Goal: Task Accomplishment & Management: Use online tool/utility

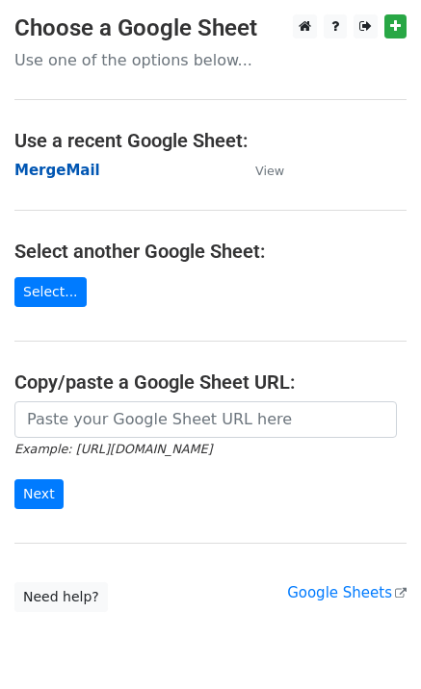
click at [72, 172] on strong "MergeMail" at bounding box center [57, 170] width 86 height 17
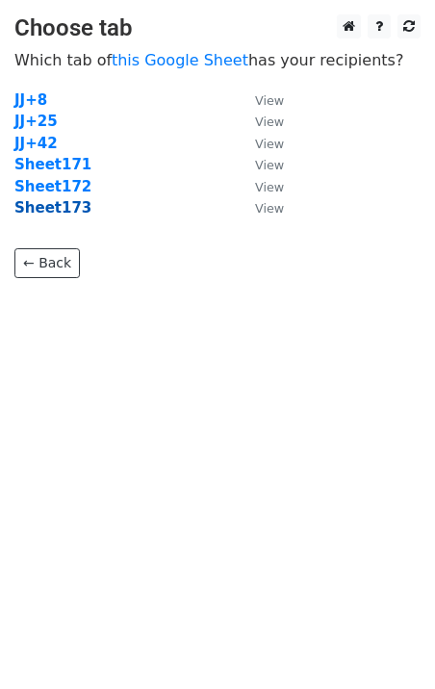
click at [71, 213] on strong "Sheet173" at bounding box center [52, 207] width 77 height 17
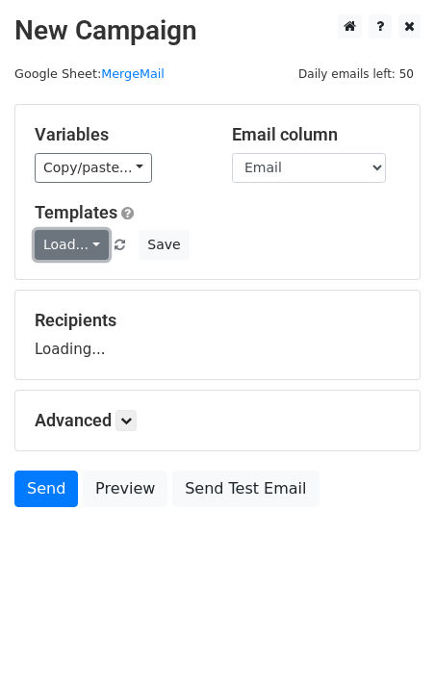
click at [78, 245] on link "Load..." at bounding box center [72, 245] width 74 height 30
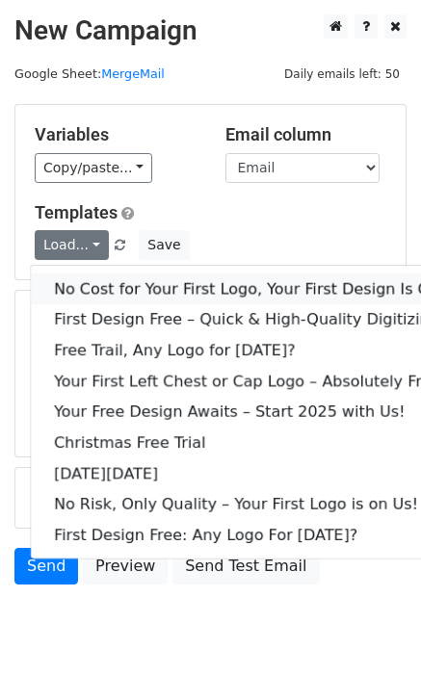
click at [129, 280] on link "No Cost for Your First Logo, Your First Design Is On Us!" at bounding box center [262, 288] width 462 height 31
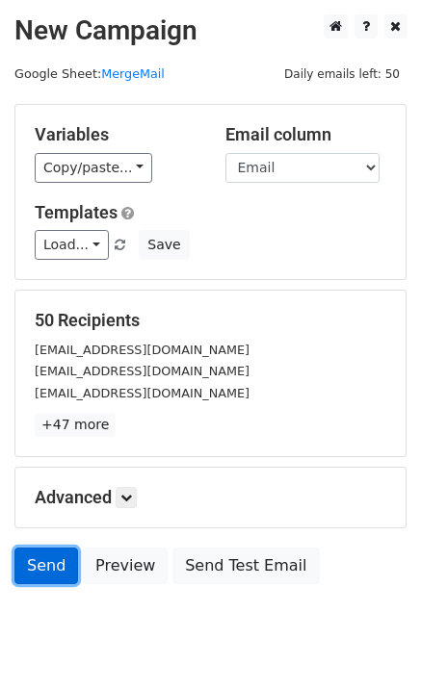
click at [64, 555] on link "Send" at bounding box center [46, 566] width 64 height 37
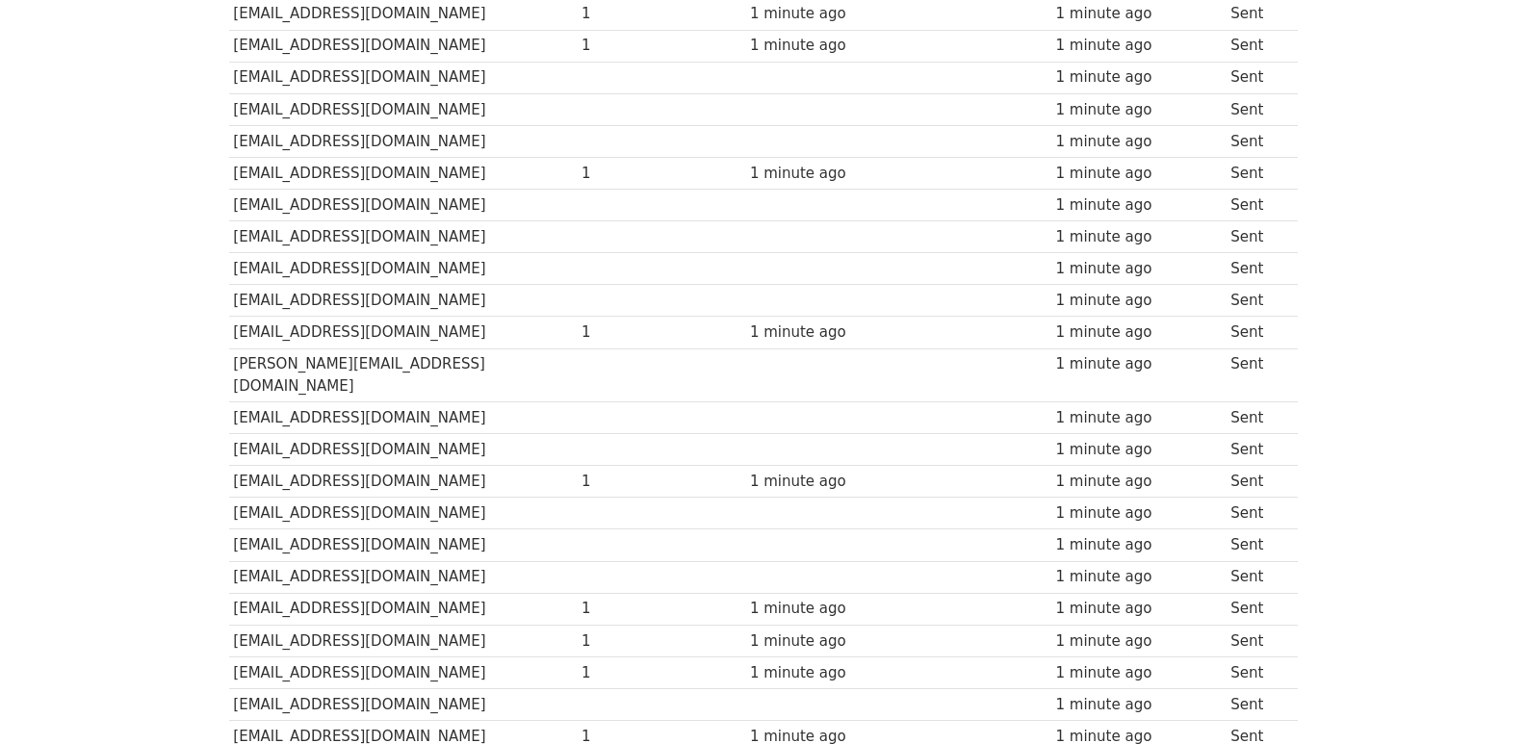
scroll to position [1340, 0]
